Goal: Find specific page/section: Find specific page/section

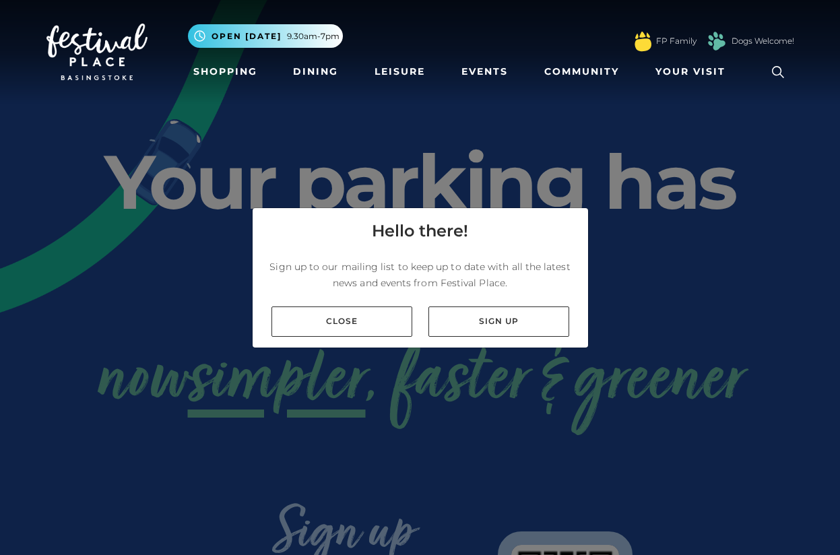
click at [377, 324] on link "Close" at bounding box center [342, 322] width 141 height 30
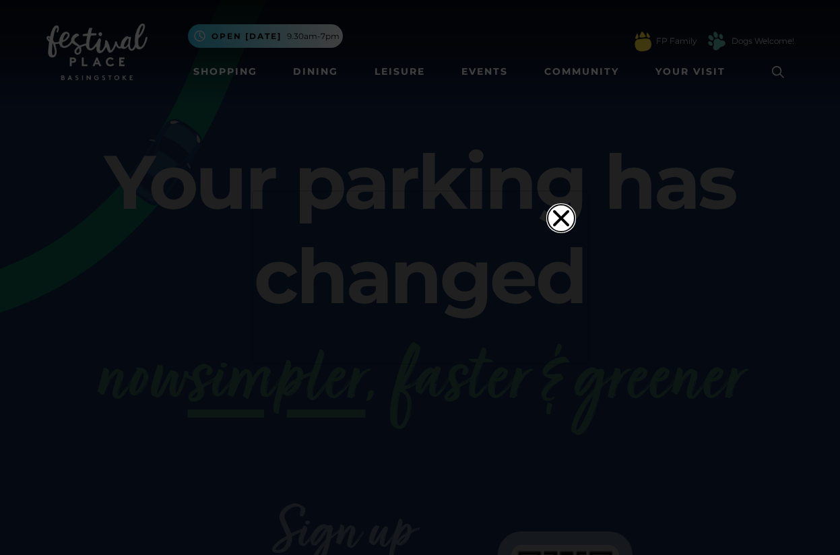
click at [562, 205] on icon "Close" at bounding box center [561, 218] width 27 height 27
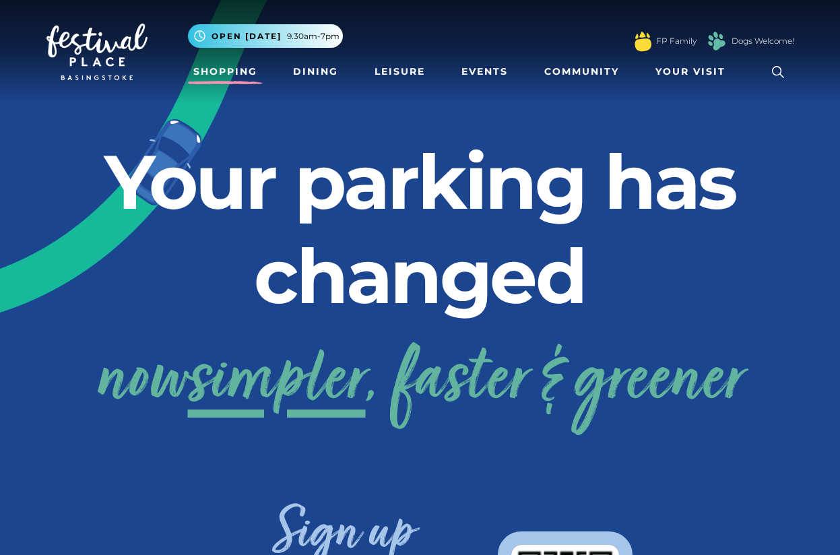
click at [220, 73] on link "Shopping" at bounding box center [225, 71] width 75 height 25
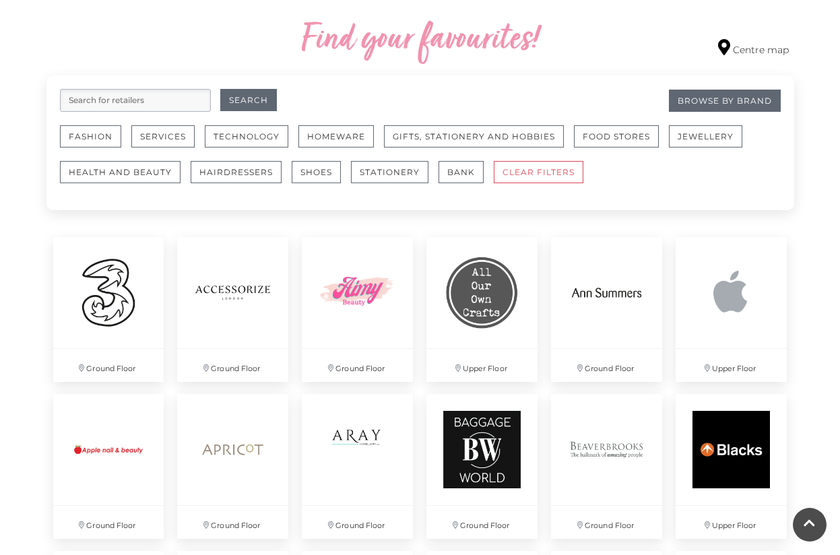
scroll to position [775, 0]
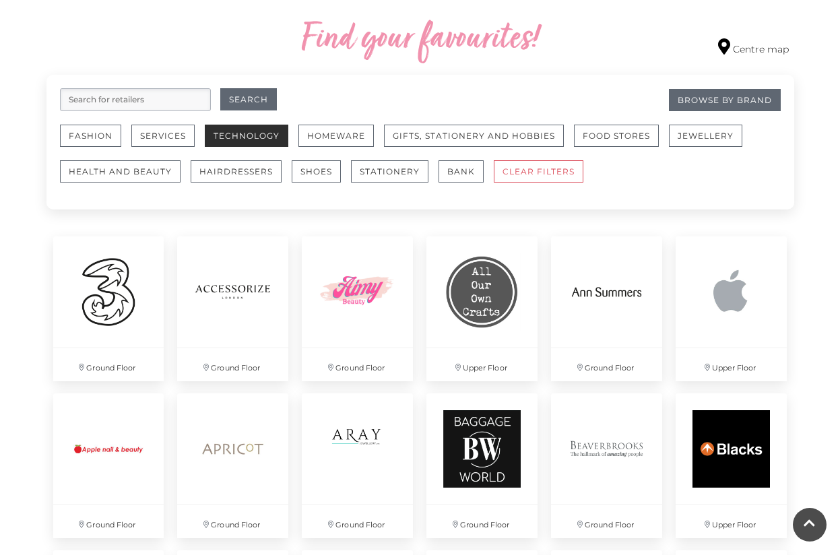
click at [247, 141] on button "Technology" at bounding box center [247, 136] width 84 height 22
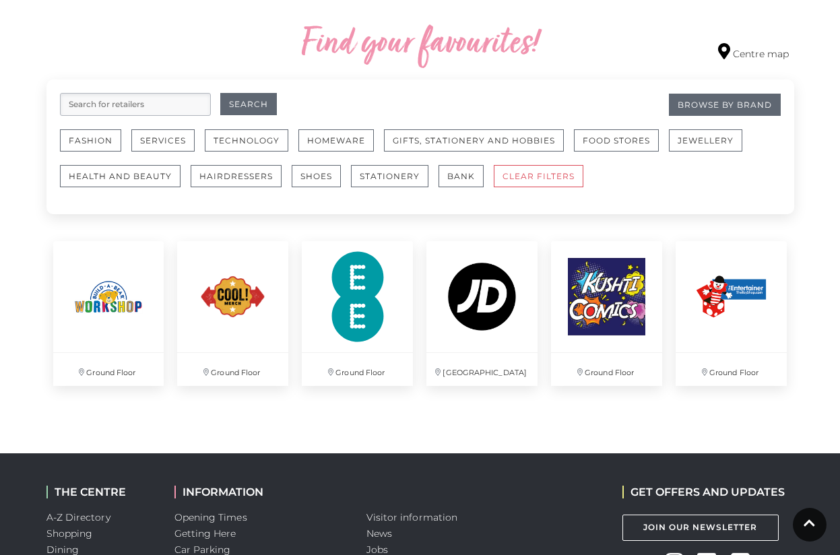
scroll to position [769, 0]
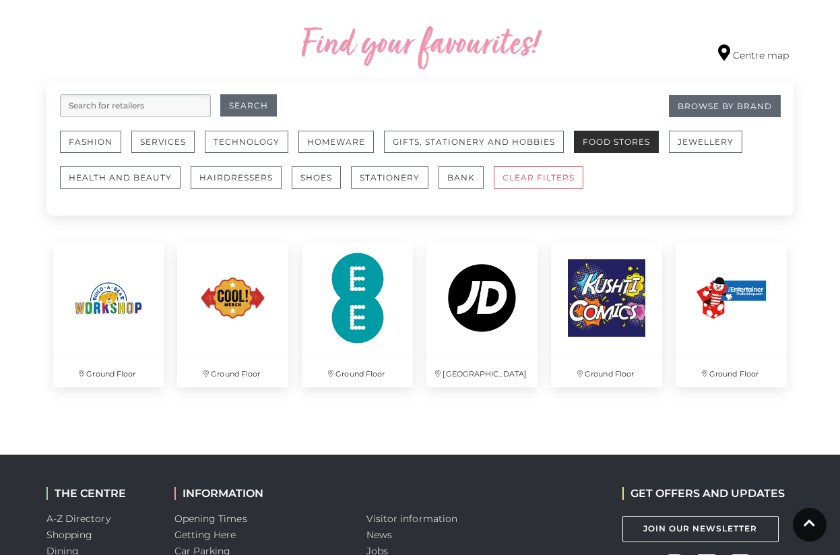
click at [621, 140] on button "Food Stores" at bounding box center [616, 142] width 85 height 22
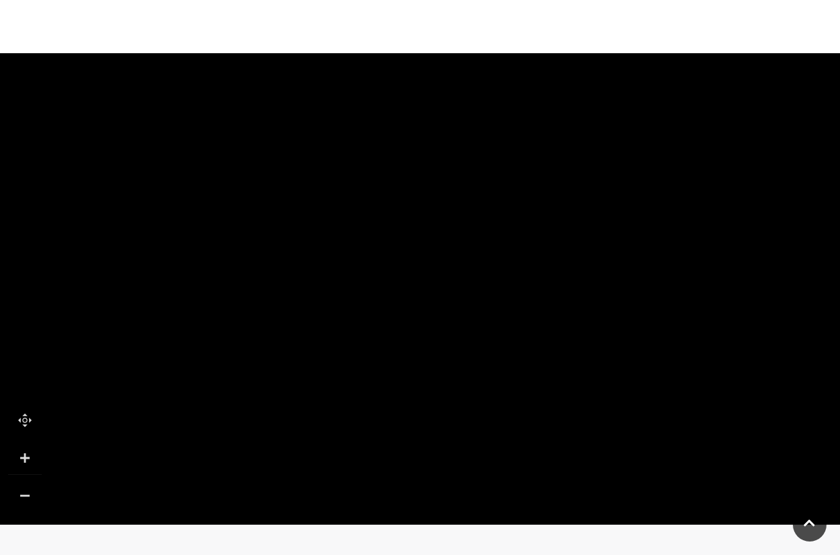
scroll to position [790, 0]
